Goal: Task Accomplishment & Management: Use online tool/utility

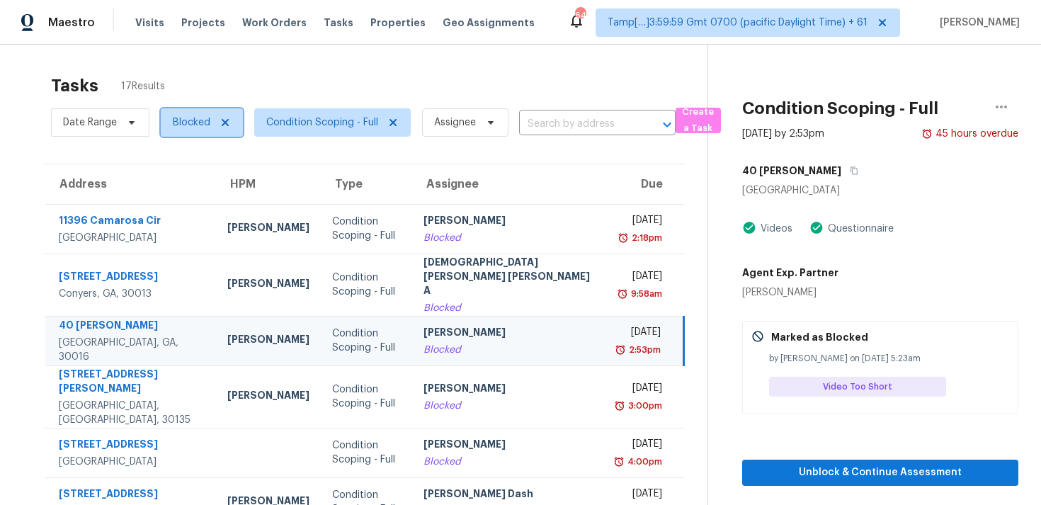
click at [198, 122] on span "Blocked" at bounding box center [192, 122] width 38 height 14
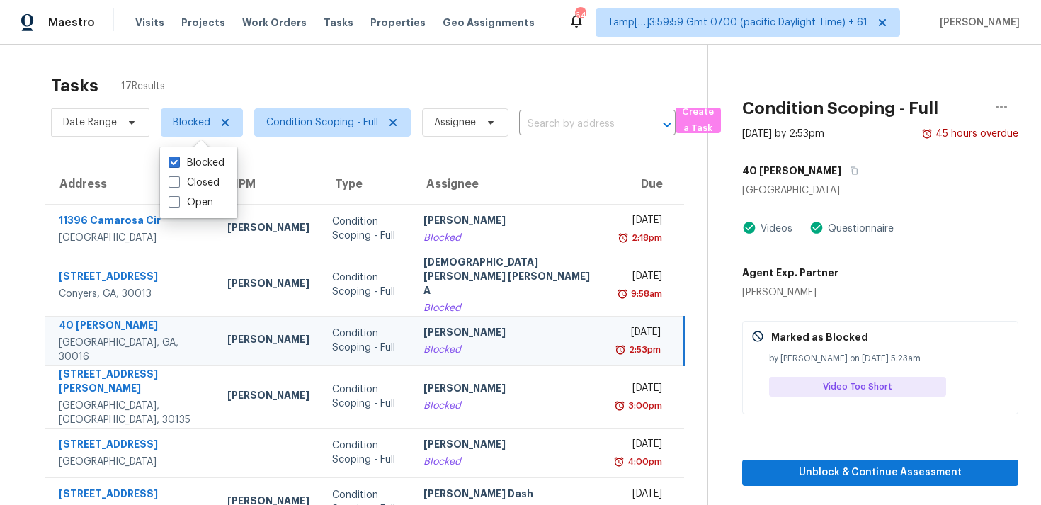
click at [207, 215] on div "Blocked Closed Open" at bounding box center [198, 182] width 77 height 71
click at [206, 205] on label "Open" at bounding box center [191, 202] width 45 height 14
click at [178, 205] on input "Open" at bounding box center [173, 199] width 9 height 9
checkbox input "true"
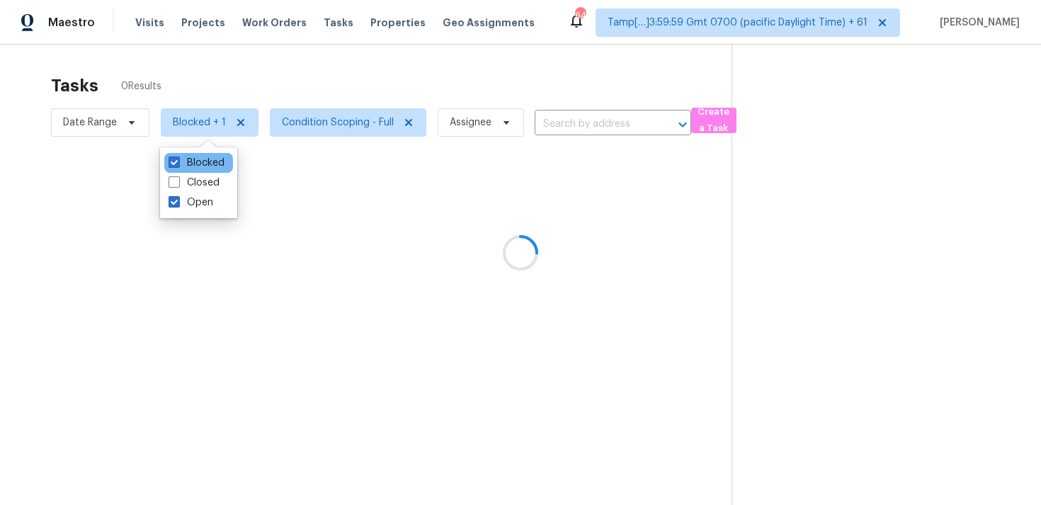
click at [198, 170] on div "Blocked" at bounding box center [198, 163] width 69 height 20
click at [192, 161] on label "Blocked" at bounding box center [197, 163] width 56 height 14
click at [178, 161] on input "Blocked" at bounding box center [173, 160] width 9 height 9
checkbox input "false"
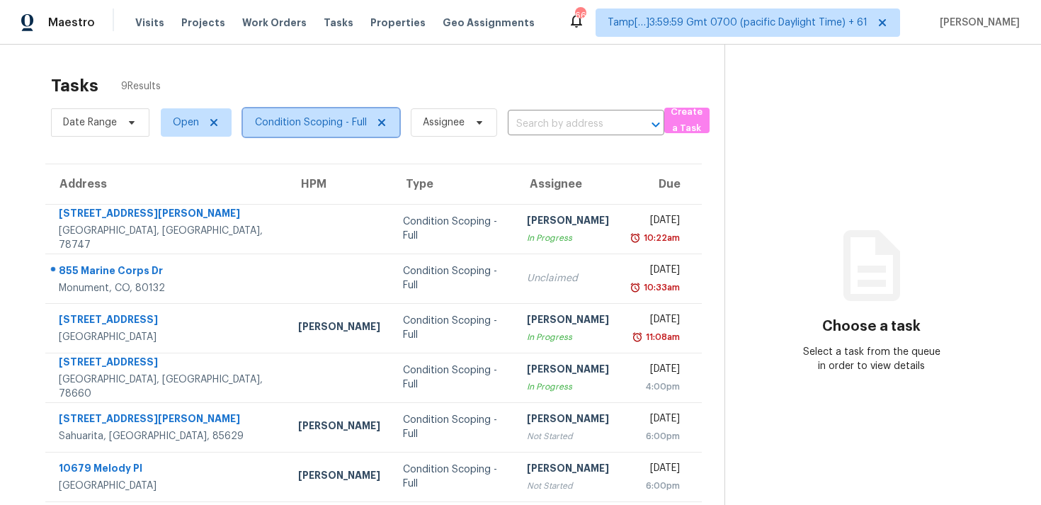
click at [269, 126] on span "Condition Scoping - Full" at bounding box center [311, 122] width 112 height 14
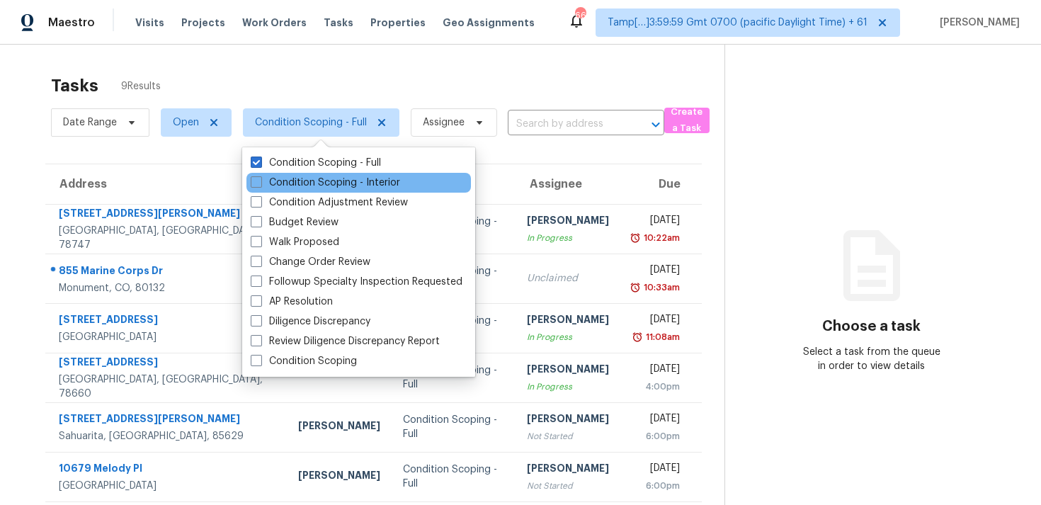
click at [295, 173] on div "Condition Scoping - Interior" at bounding box center [358, 183] width 225 height 20
click at [291, 182] on label "Condition Scoping - Interior" at bounding box center [325, 183] width 149 height 14
click at [260, 182] on input "Condition Scoping - Interior" at bounding box center [255, 180] width 9 height 9
checkbox input "true"
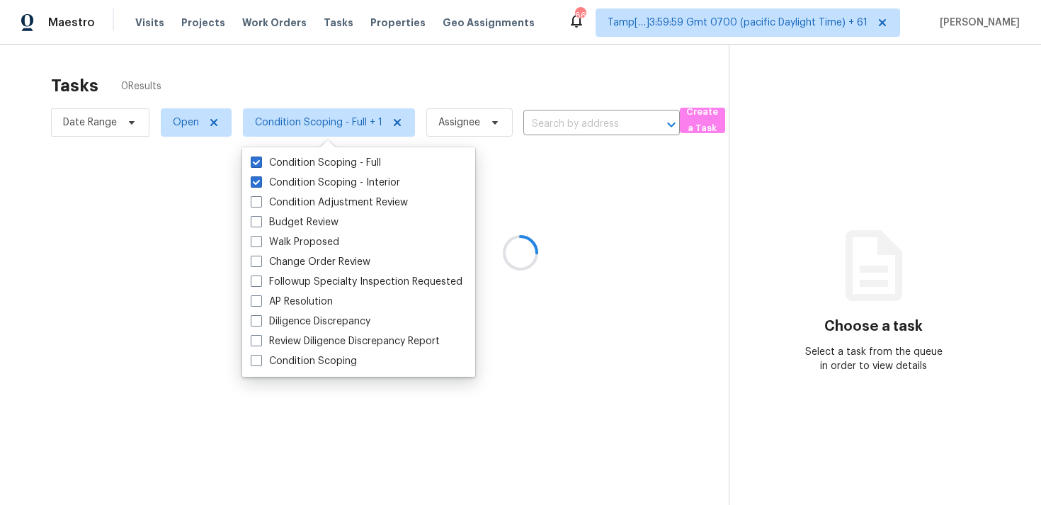
click at [282, 101] on div at bounding box center [520, 252] width 1041 height 505
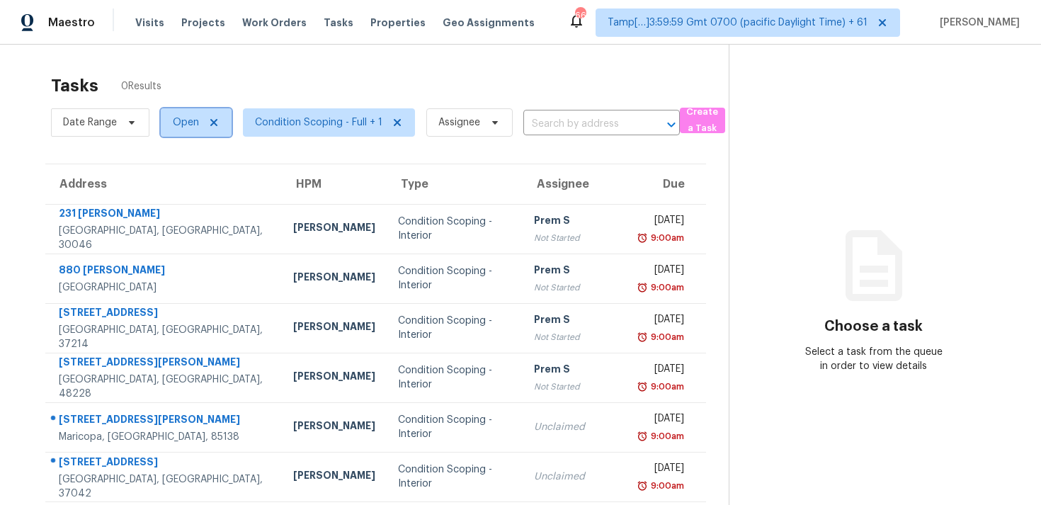
click at [187, 128] on span "Open" at bounding box center [186, 122] width 26 height 14
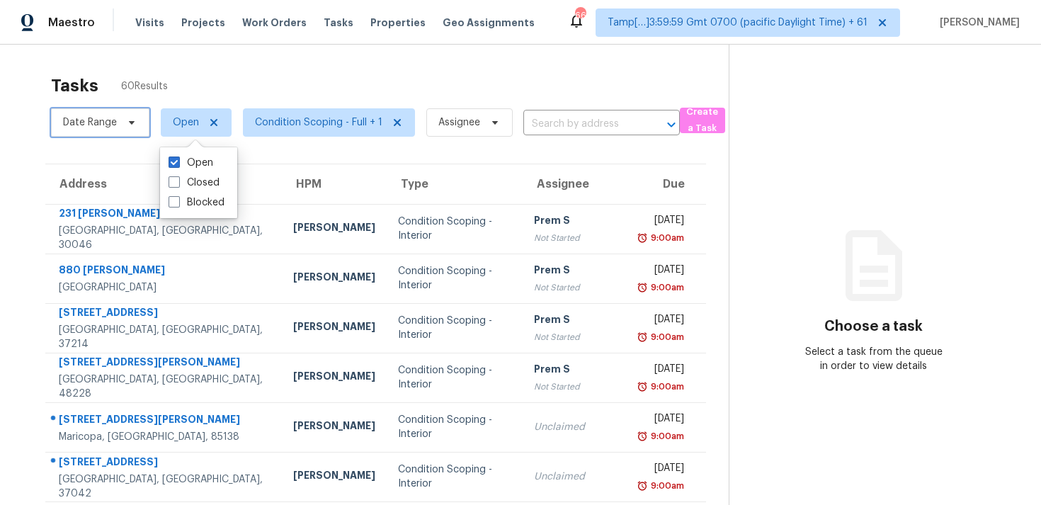
click at [129, 118] on icon at bounding box center [131, 122] width 11 height 11
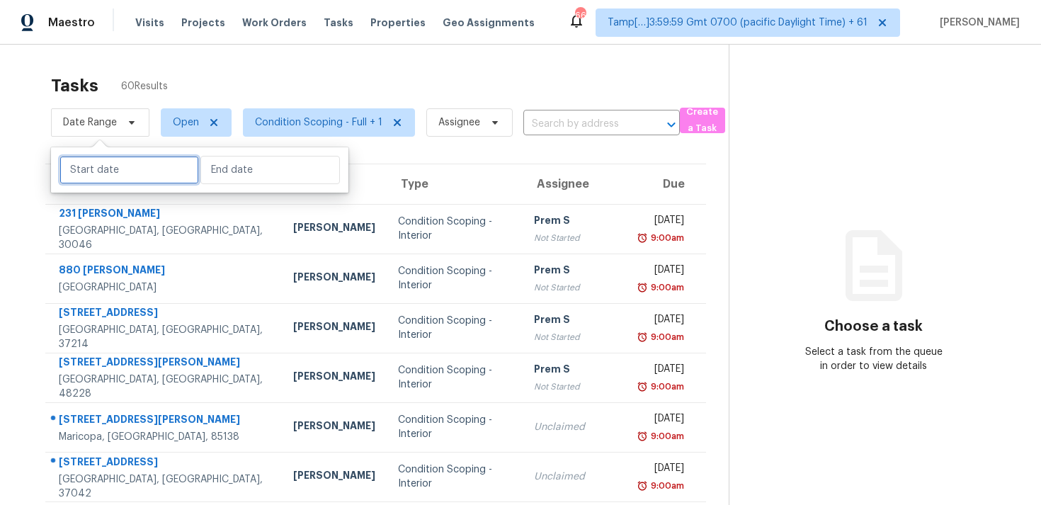
click at [166, 171] on input "text" at bounding box center [129, 170] width 140 height 28
select select "8"
select select "2025"
select select "9"
select select "2025"
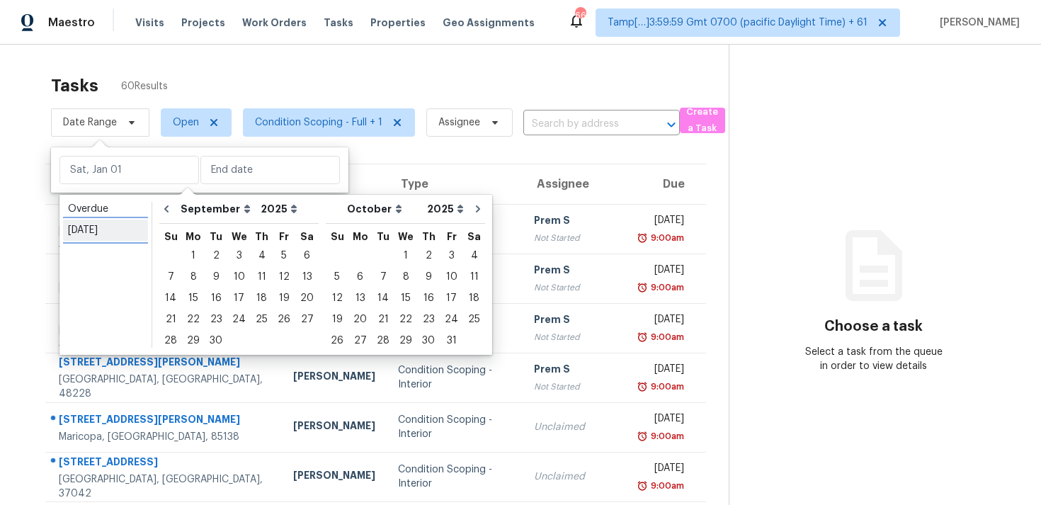
click at [142, 229] on div "Today" at bounding box center [105, 230] width 75 height 14
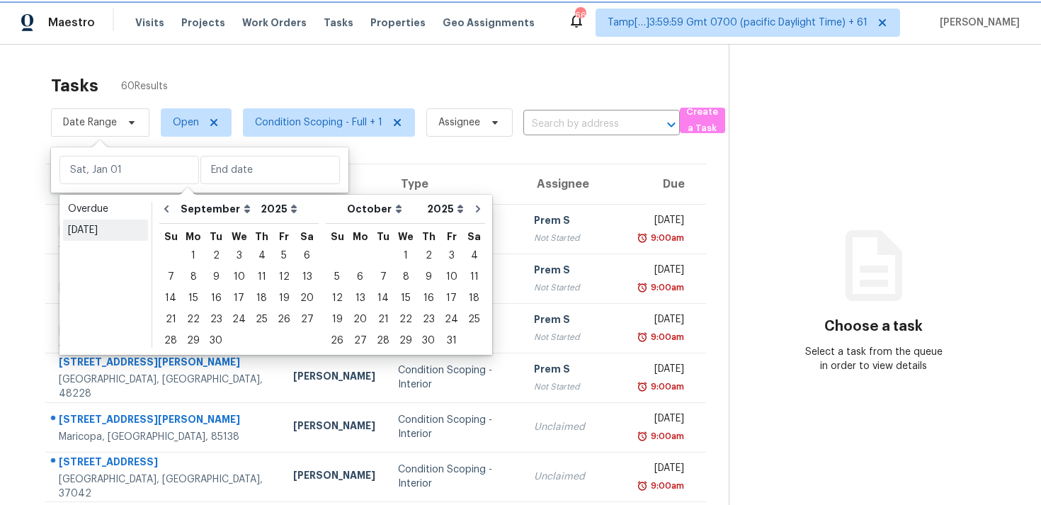
type input "Wed, Sep 17"
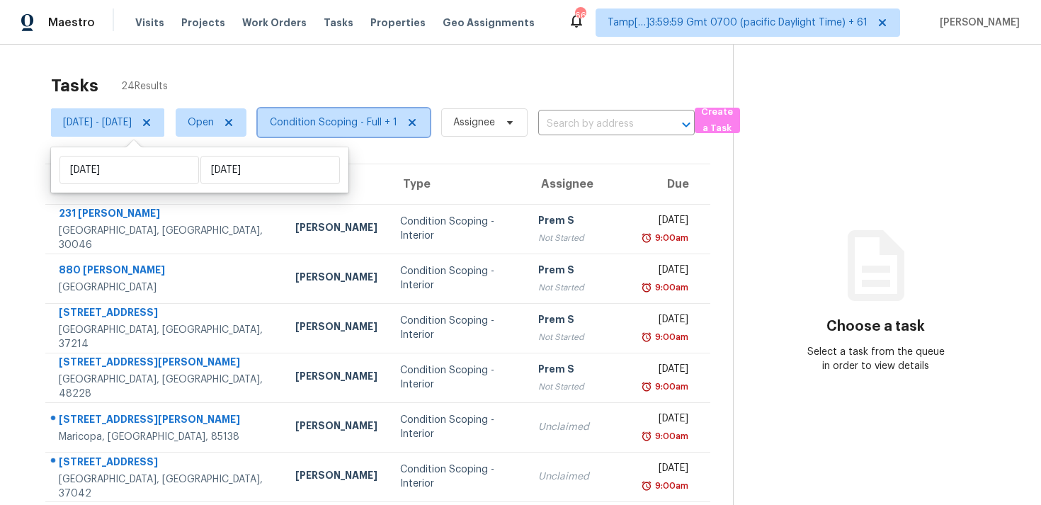
click at [352, 126] on span "Condition Scoping - Full + 1" at bounding box center [333, 122] width 127 height 14
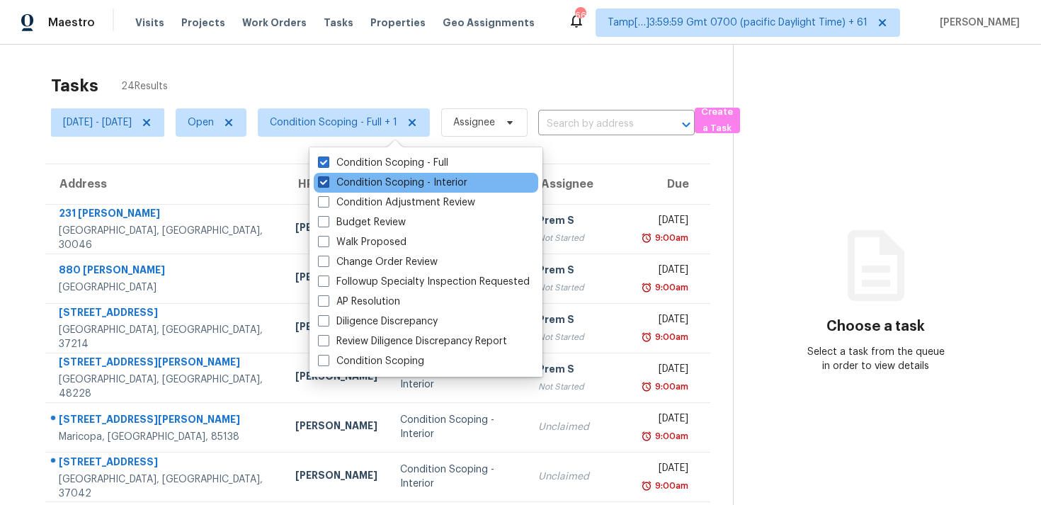
click at [363, 178] on label "Condition Scoping - Interior" at bounding box center [392, 183] width 149 height 14
click at [327, 178] on input "Condition Scoping - Interior" at bounding box center [322, 180] width 9 height 9
checkbox input "false"
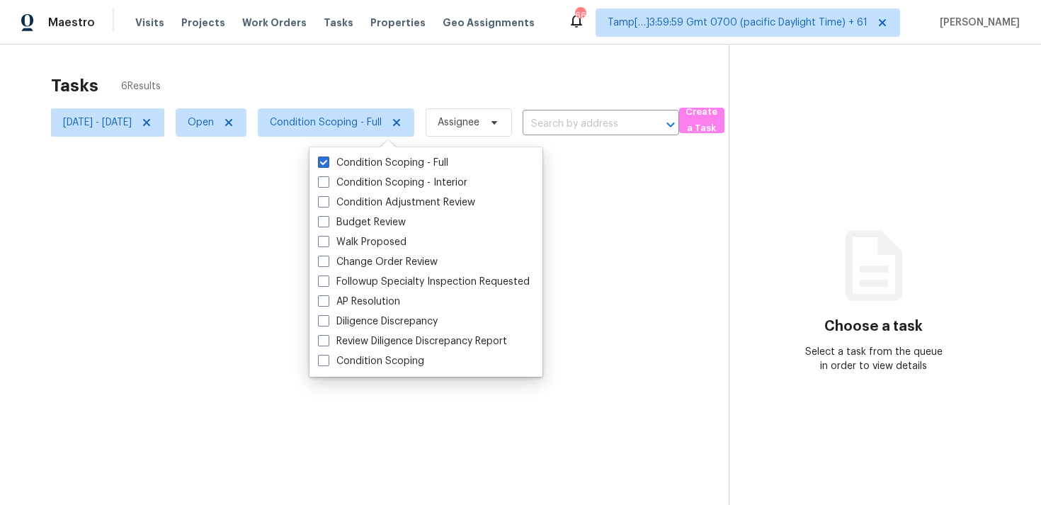
click at [342, 65] on div at bounding box center [520, 252] width 1041 height 505
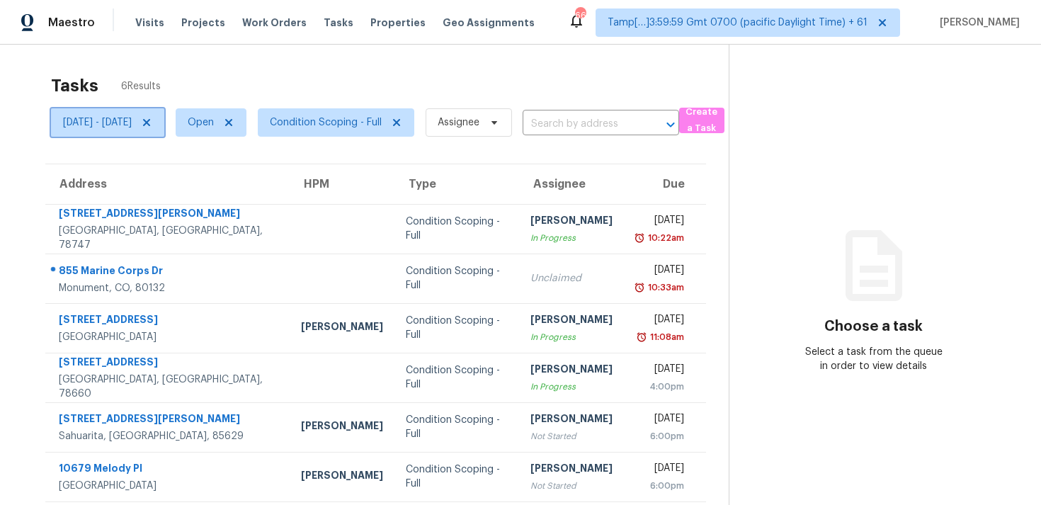
click at [132, 115] on span "Wed, Sep 17 - Wed, Sep 17" at bounding box center [97, 122] width 69 height 14
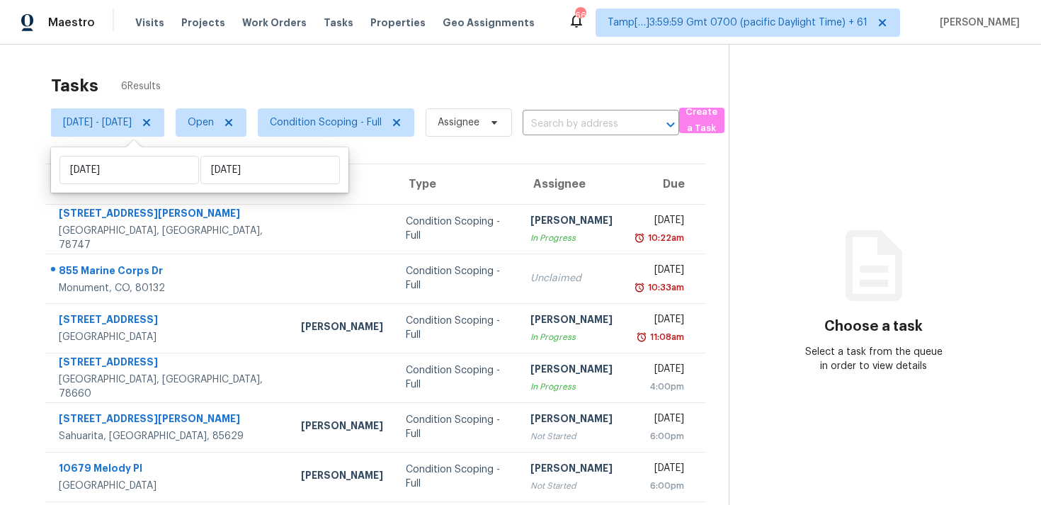
click at [178, 63] on div "Tasks 6 Results Wed, Sep 17 - Wed, Sep 17 Open Condition Scoping - Full Assigne…" at bounding box center [520, 297] width 1041 height 505
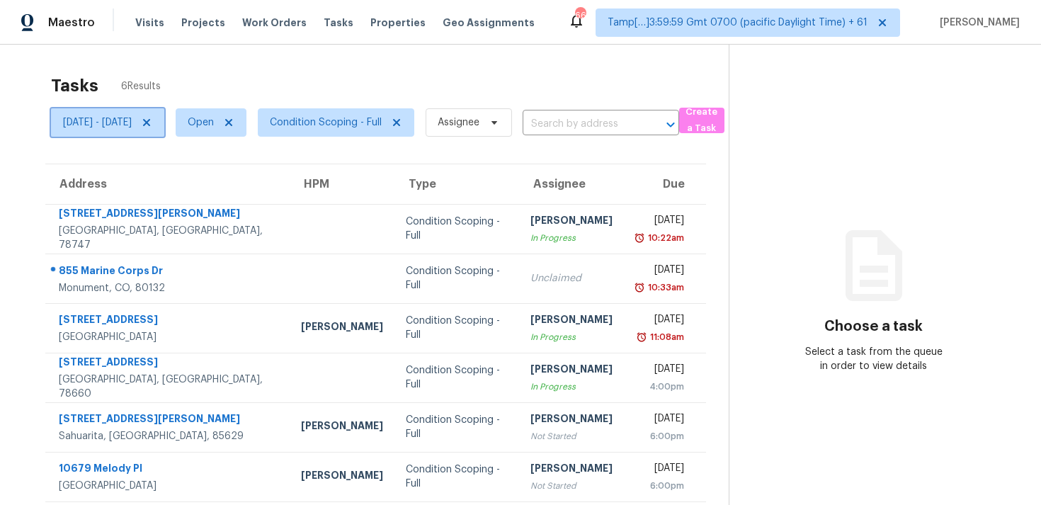
click at [132, 116] on span "Wed, Sep 17 - Wed, Sep 17" at bounding box center [97, 122] width 69 height 14
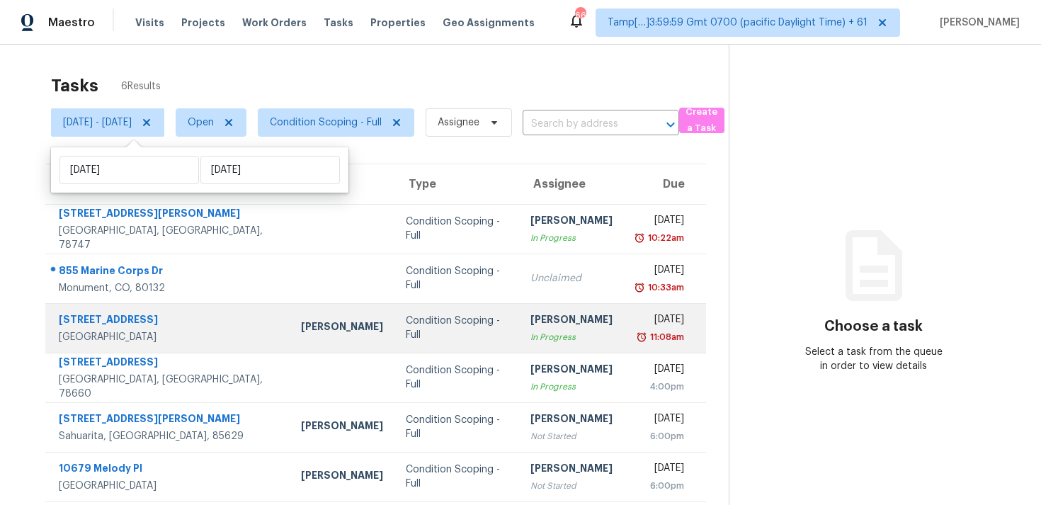
scroll to position [45, 0]
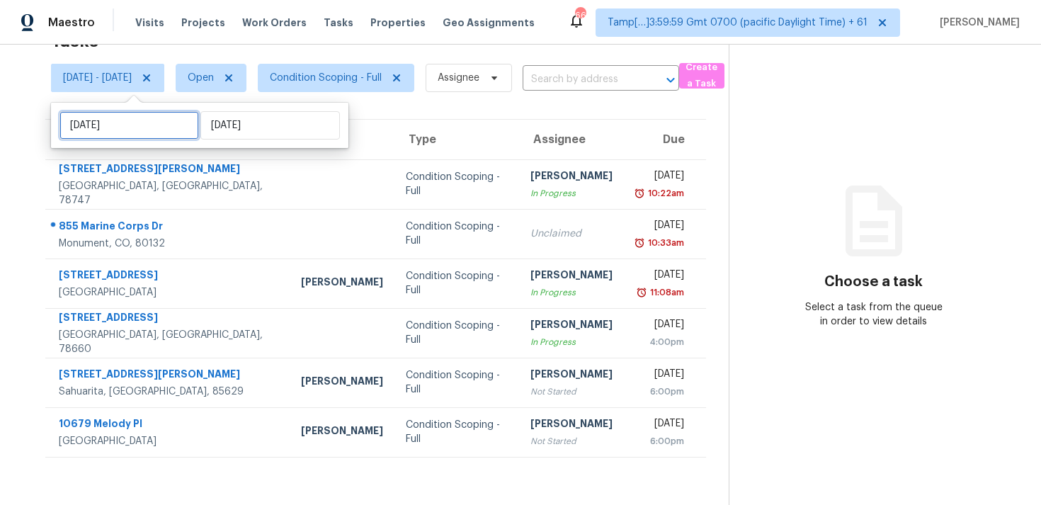
click at [184, 132] on input "Wed, Sep 17" at bounding box center [129, 125] width 140 height 28
select select "8"
select select "2025"
select select "9"
select select "2025"
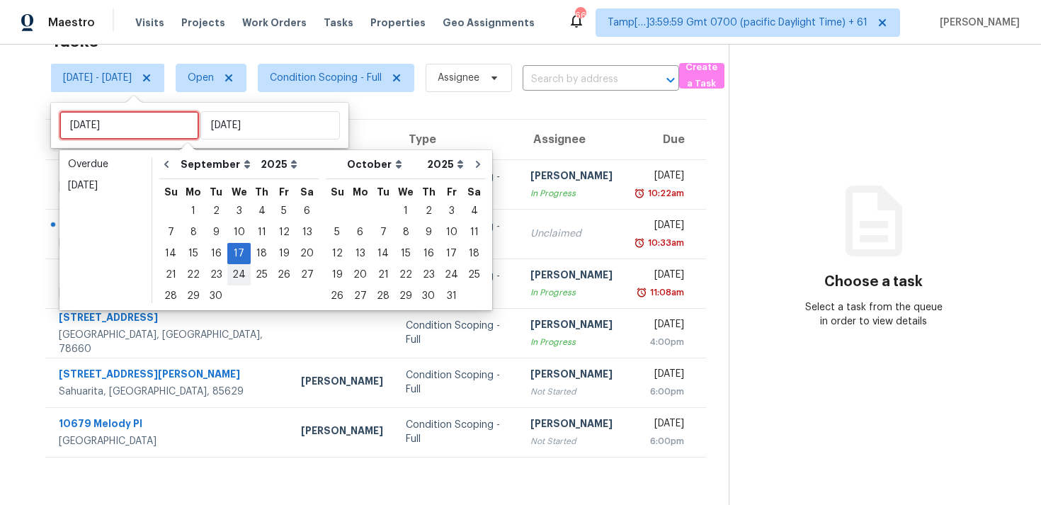
type input "Wed, Sep 10"
type input "Thu, Sep 11"
type input "Wed, Sep 17"
type input "Thu, Sep 18"
click at [262, 242] on div "31 1 2 3 4 5 6 7 8 9 10 11 12 13 14 15 16 17 18 19 20 21 22 23 24 25 26 27 28 2…" at bounding box center [238, 253] width 159 height 106
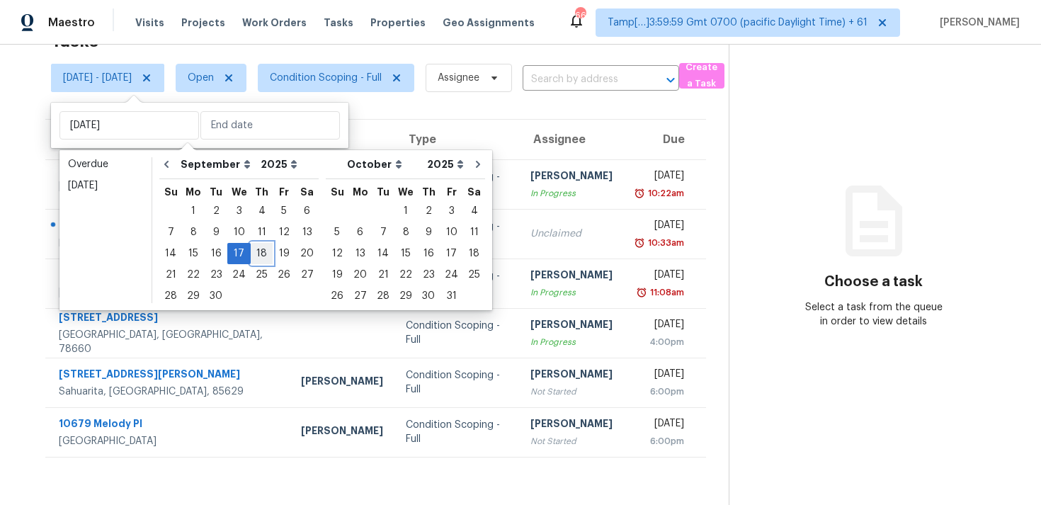
click at [263, 246] on div "18" at bounding box center [262, 254] width 22 height 20
type input "Thu, Sep 18"
type input "Wed, Sep 17"
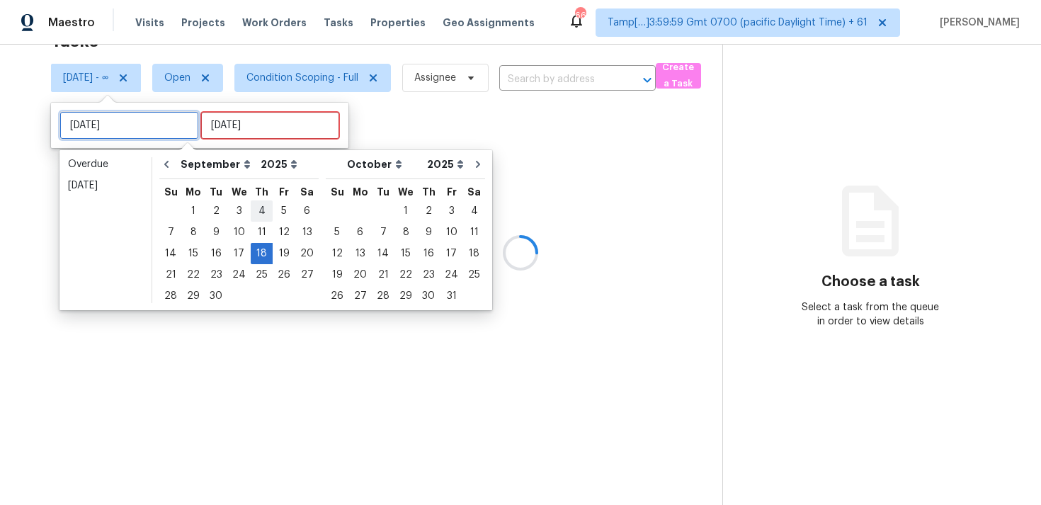
type input "Thu, Sep 11"
type input "Thu, Sep 18"
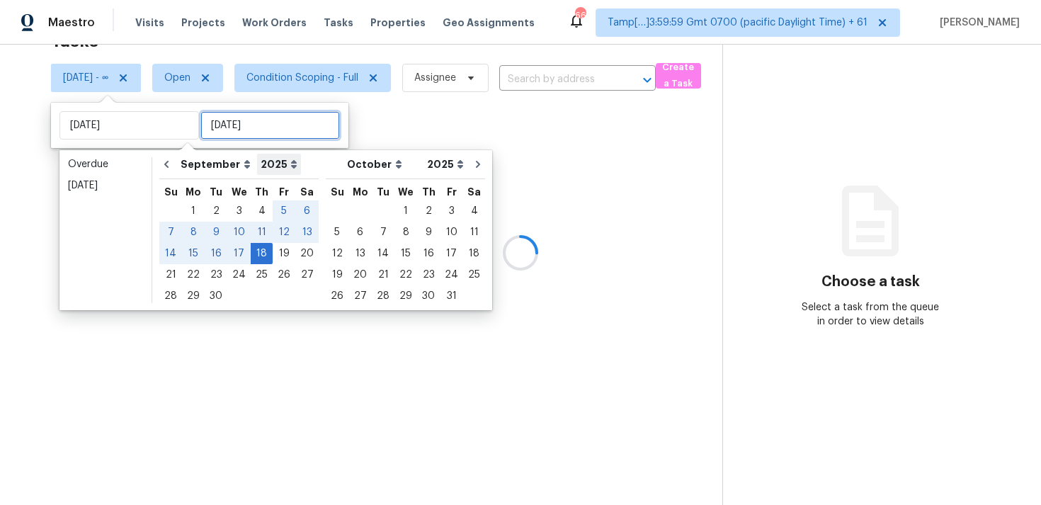
type input "Thu, Sep 18"
type input "Fri, Sep 05"
type input "Thu, Sep 18"
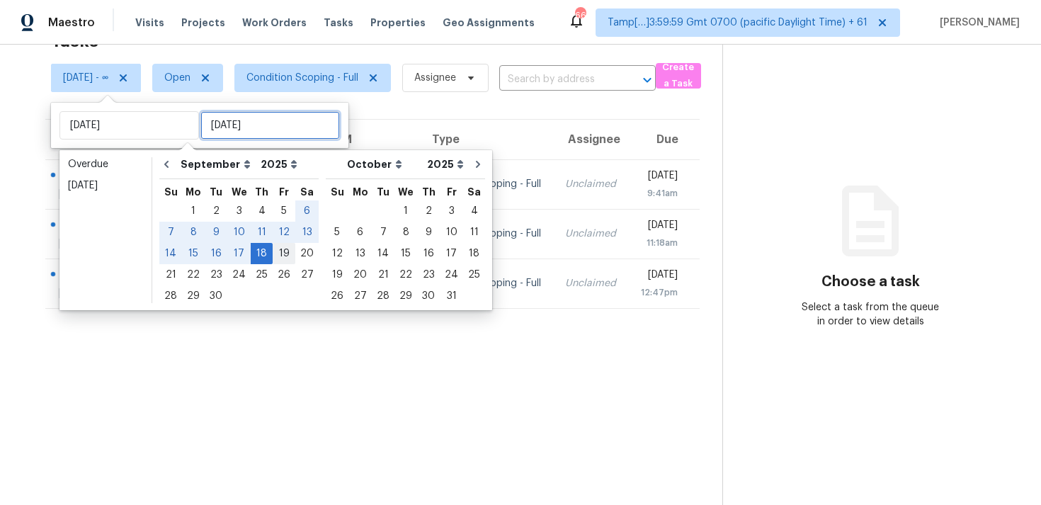
type input "Thu, Sep 18"
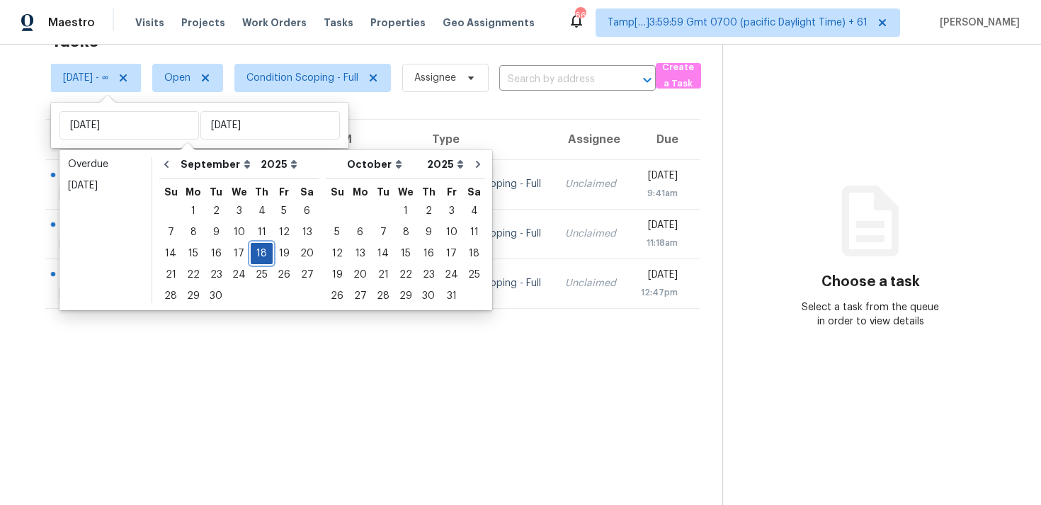
click at [261, 249] on div "18" at bounding box center [262, 254] width 22 height 20
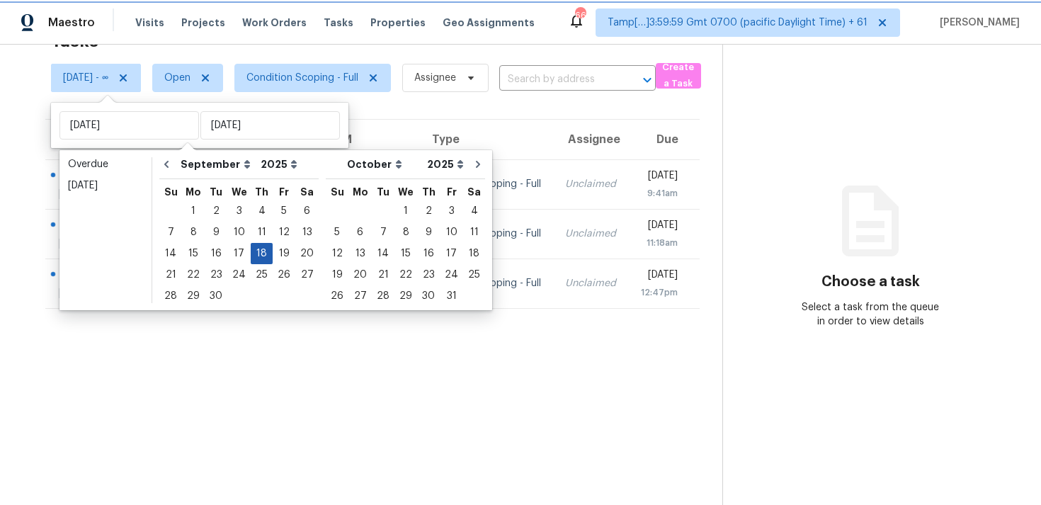
type input "Thu, Sep 18"
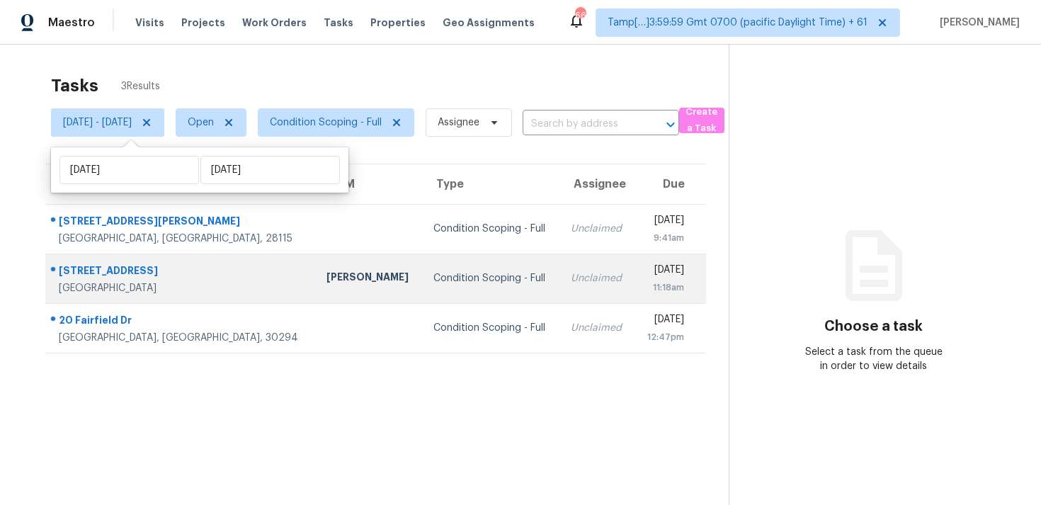
click at [422, 261] on td "Condition Scoping - Full" at bounding box center [490, 279] width 137 height 50
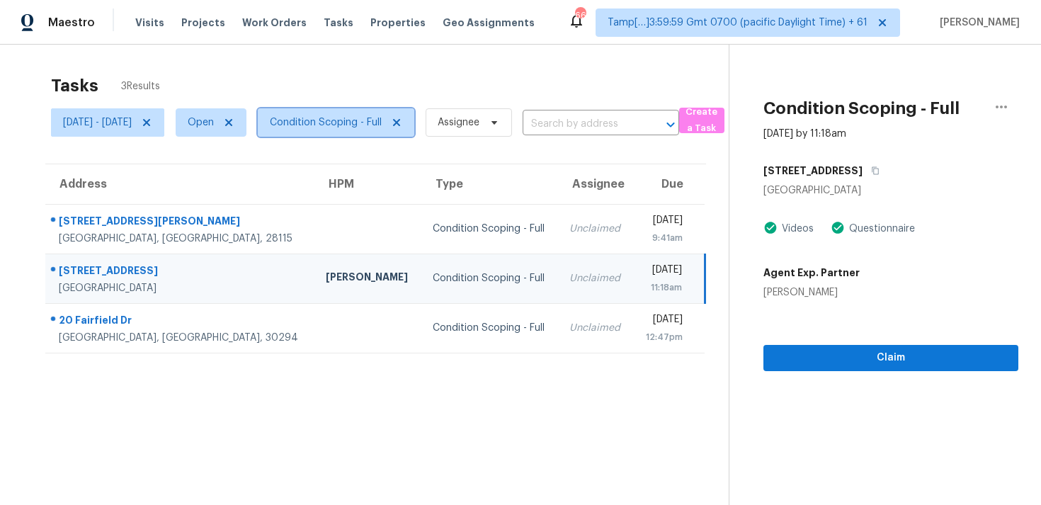
click at [348, 126] on span "Condition Scoping - Full" at bounding box center [326, 122] width 112 height 14
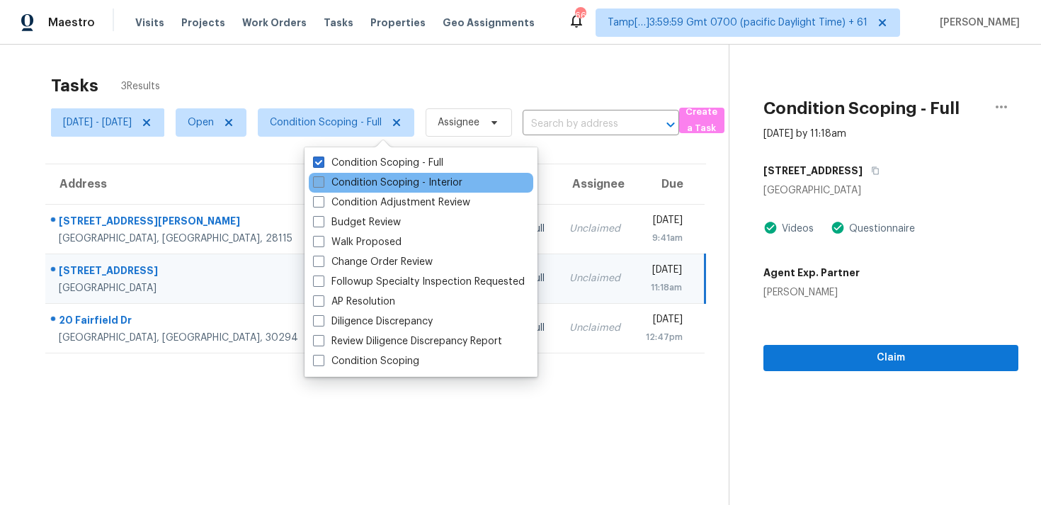
click at [343, 177] on label "Condition Scoping - Interior" at bounding box center [387, 183] width 149 height 14
click at [322, 177] on input "Condition Scoping - Interior" at bounding box center [317, 180] width 9 height 9
checkbox input "true"
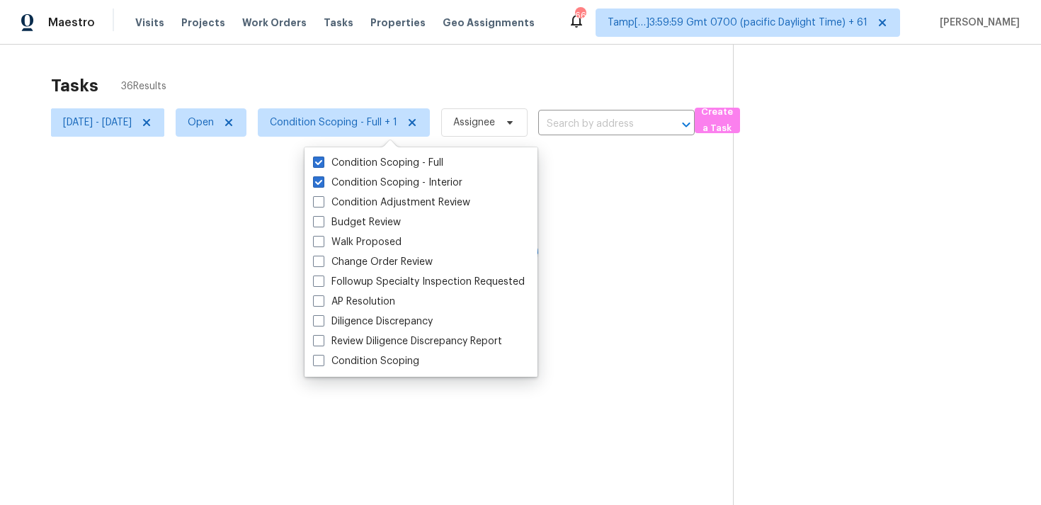
click at [338, 89] on div at bounding box center [520, 252] width 1041 height 505
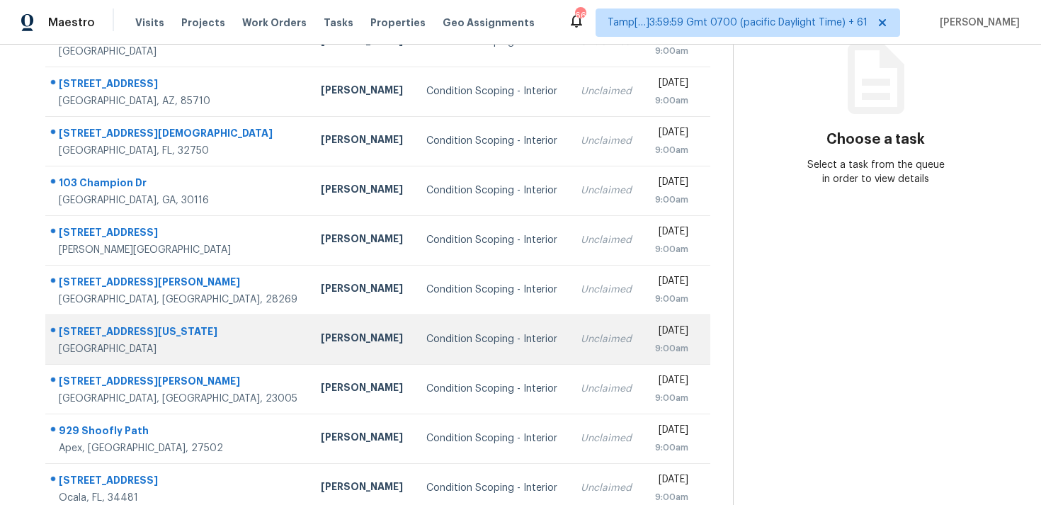
scroll to position [232, 0]
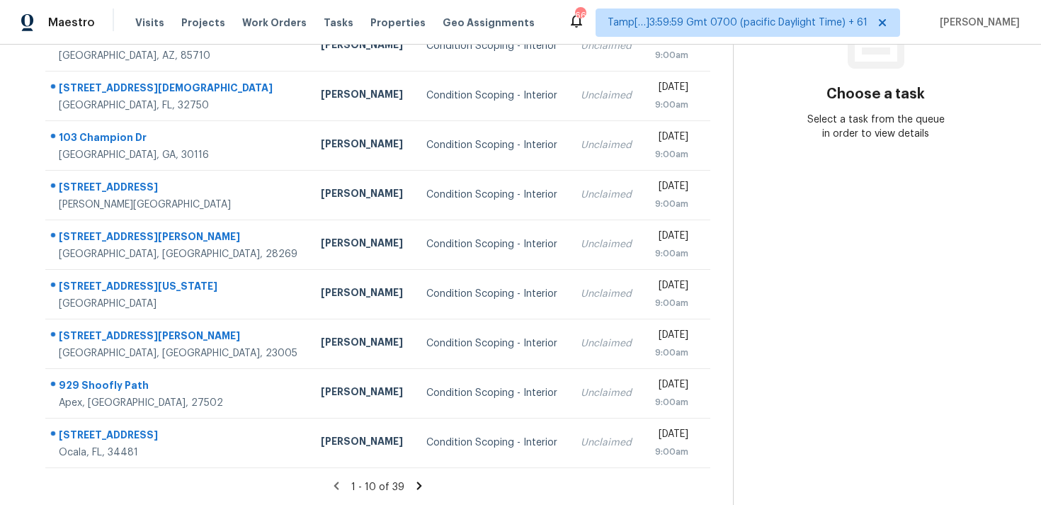
click at [424, 489] on icon at bounding box center [419, 485] width 13 height 13
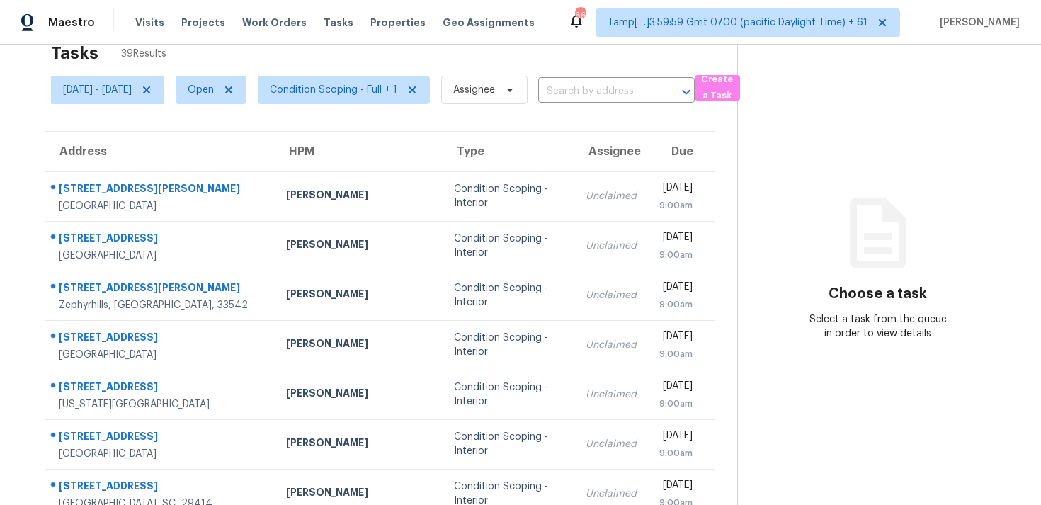
scroll to position [48, 0]
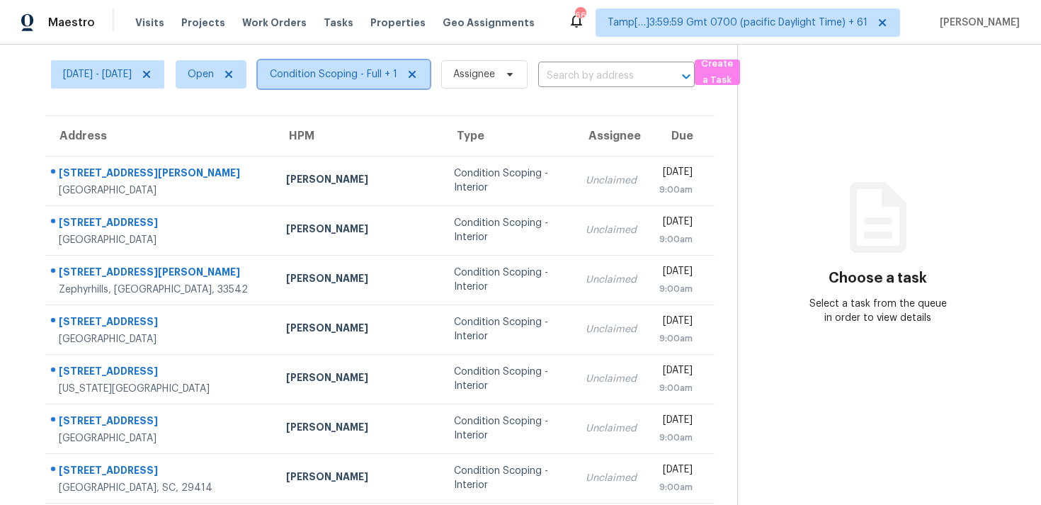
click at [382, 74] on span "Condition Scoping - Full + 1" at bounding box center [333, 74] width 127 height 14
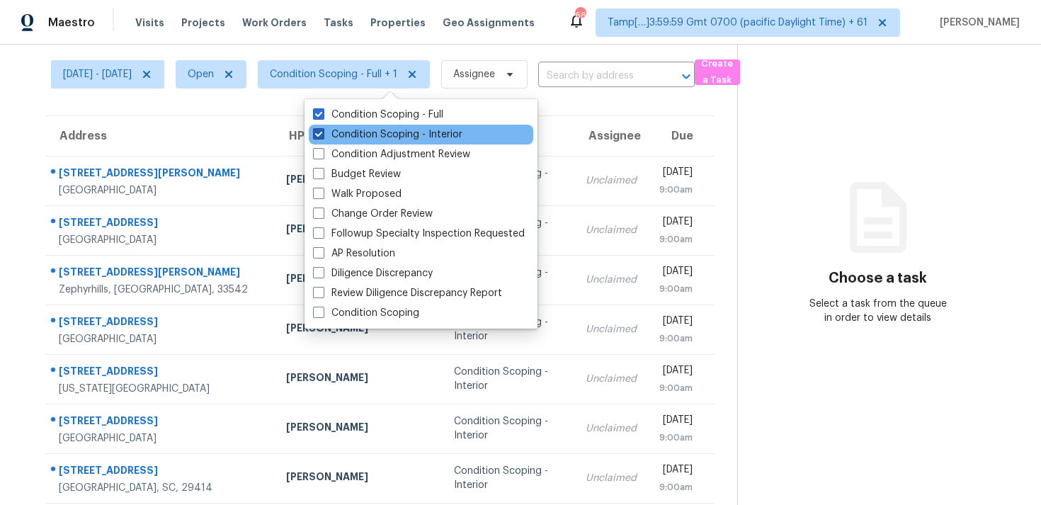
click at [399, 133] on label "Condition Scoping - Interior" at bounding box center [387, 134] width 149 height 14
click at [322, 133] on input "Condition Scoping - Interior" at bounding box center [317, 131] width 9 height 9
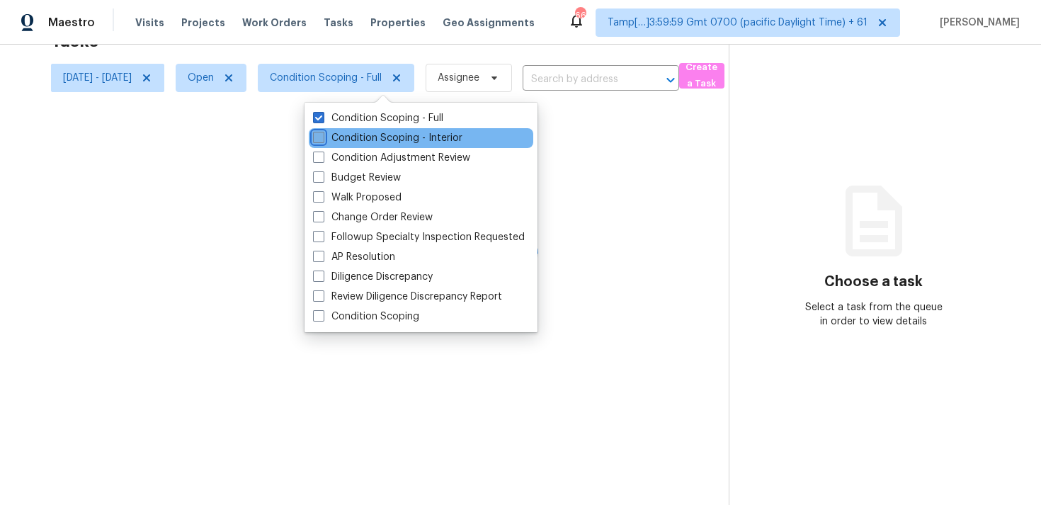
scroll to position [45, 0]
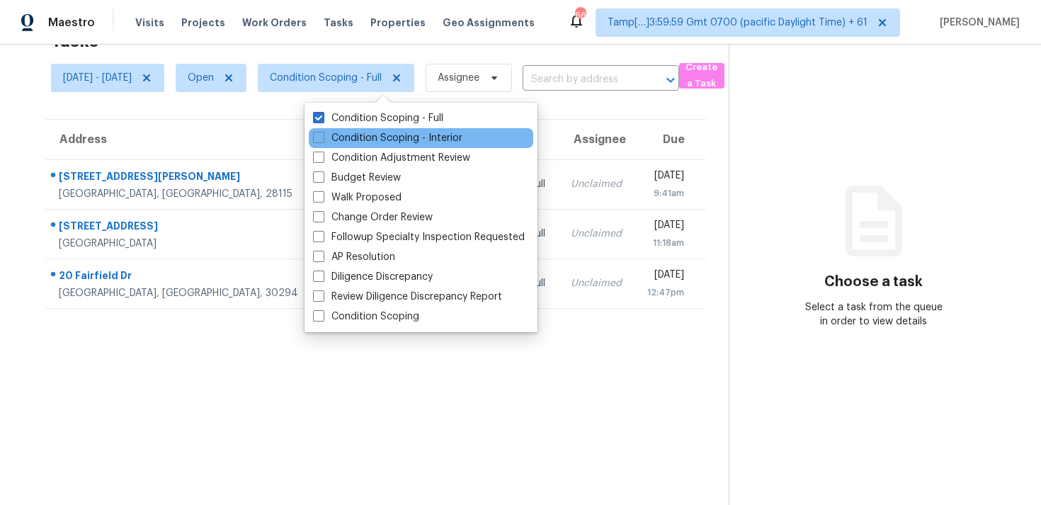
click at [468, 135] on div "Condition Scoping - Interior" at bounding box center [421, 138] width 225 height 20
click at [468, 130] on div "Condition Scoping - Interior" at bounding box center [421, 138] width 225 height 20
click at [419, 134] on label "Condition Scoping - Interior" at bounding box center [387, 138] width 149 height 14
click at [322, 134] on input "Condition Scoping - Interior" at bounding box center [317, 135] width 9 height 9
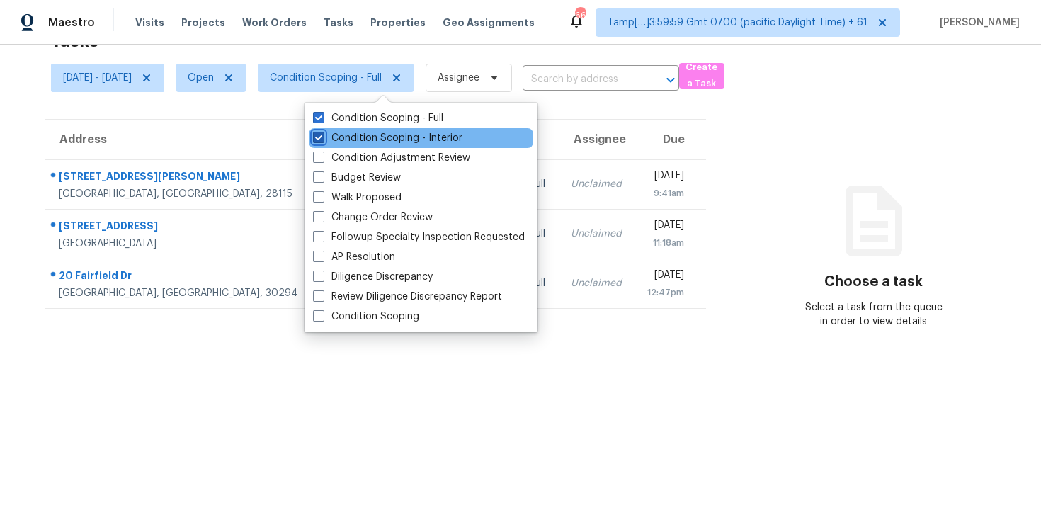
checkbox input "true"
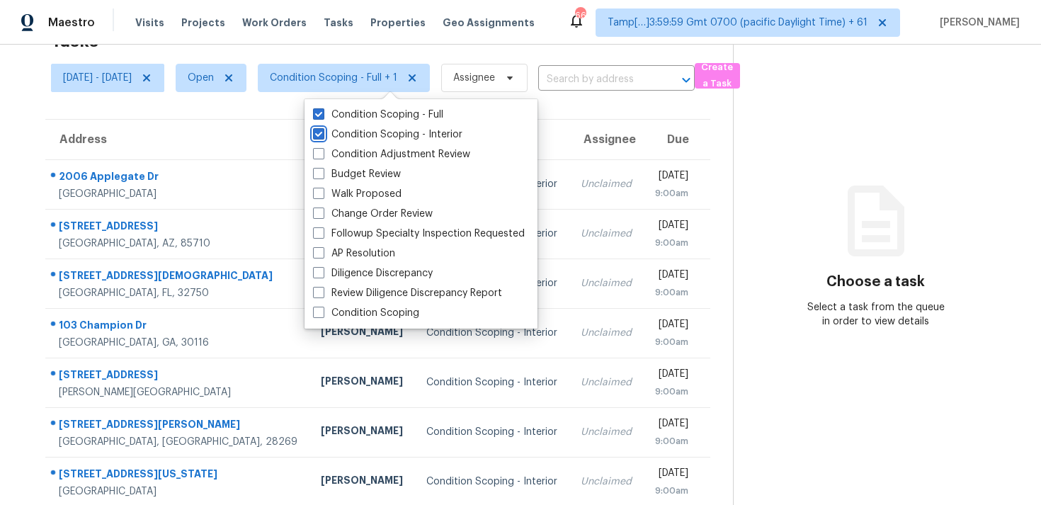
scroll to position [48, 0]
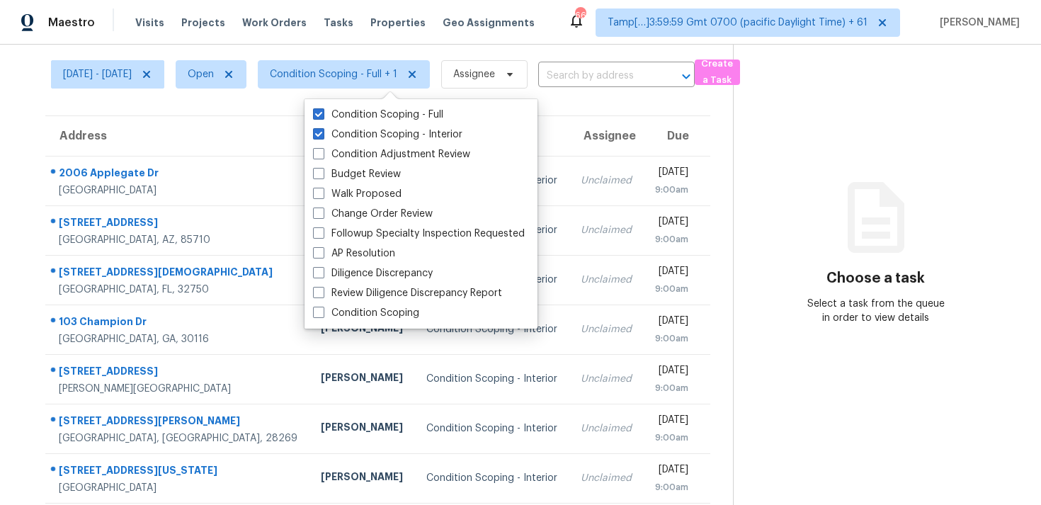
click at [654, 245] on div "9:00am" at bounding box center [670, 239] width 33 height 14
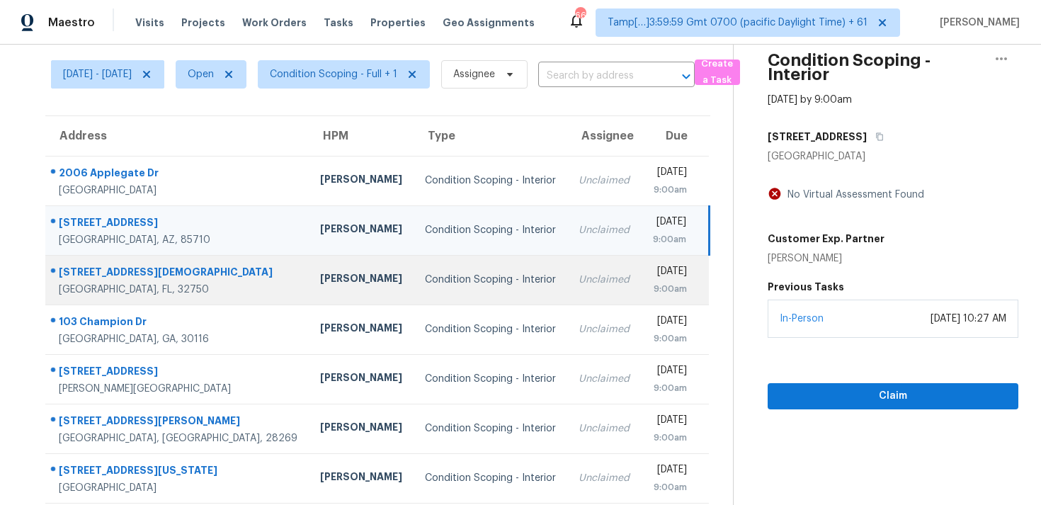
scroll to position [0, 0]
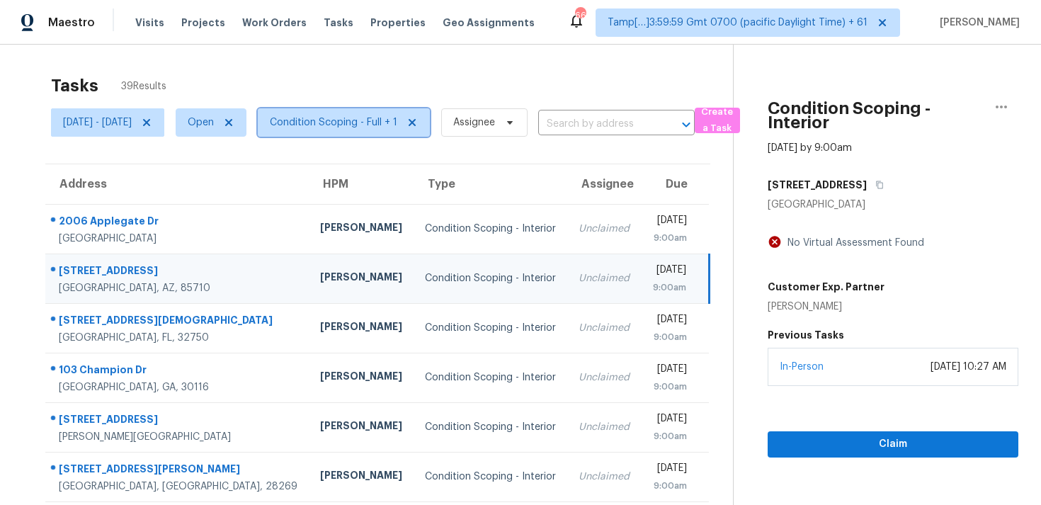
click at [387, 119] on span "Condition Scoping - Full + 1" at bounding box center [333, 122] width 127 height 14
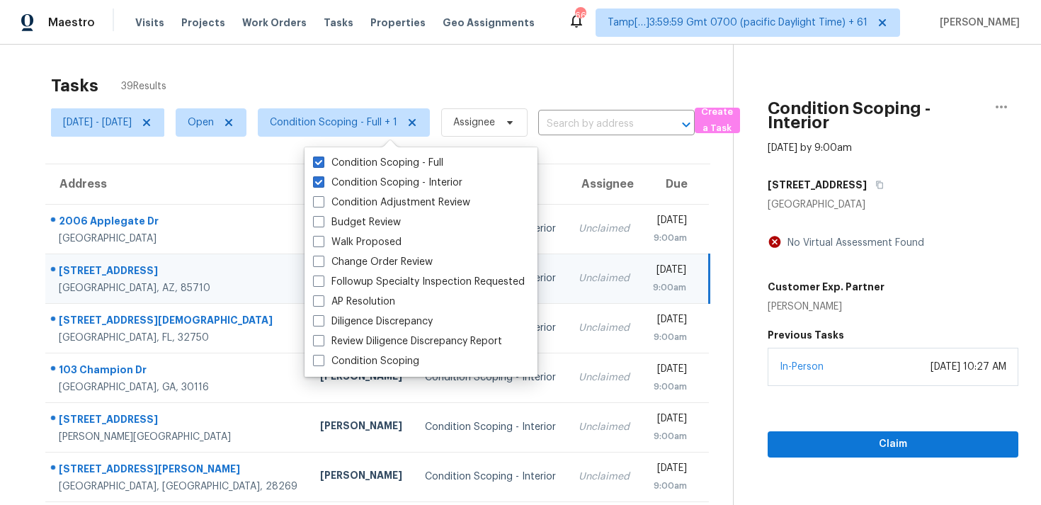
click at [385, 40] on div "Maestro Visits Projects Work Orders Tasks Properties Geo Assignments 664 Tamp[……" at bounding box center [520, 22] width 1041 height 45
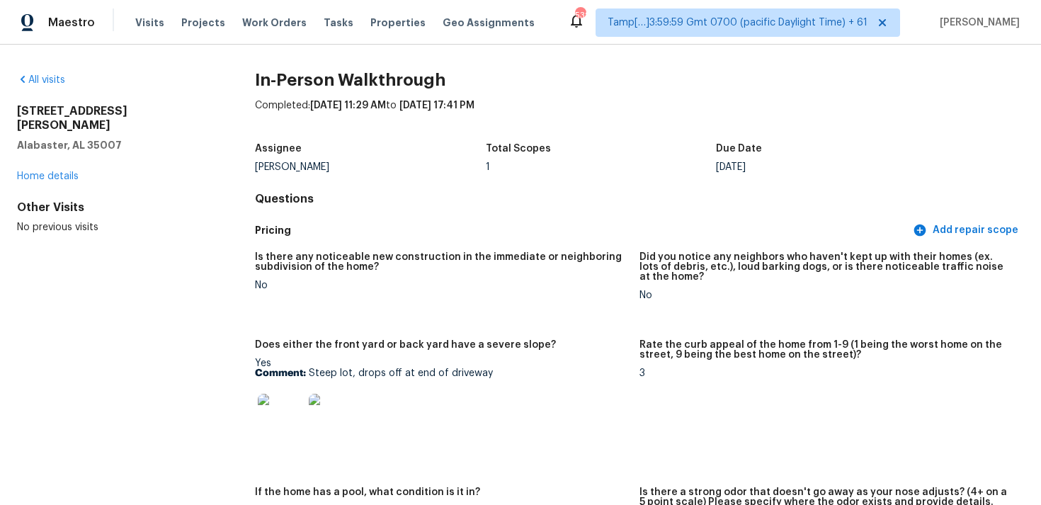
scroll to position [217, 0]
